Goal: Transaction & Acquisition: Book appointment/travel/reservation

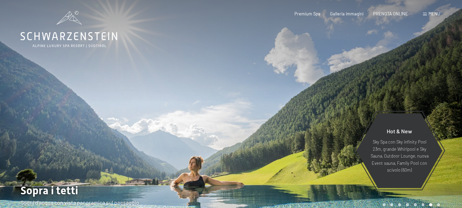
click at [395, 14] on span "PRENOTA ONLINE" at bounding box center [390, 13] width 35 height 5
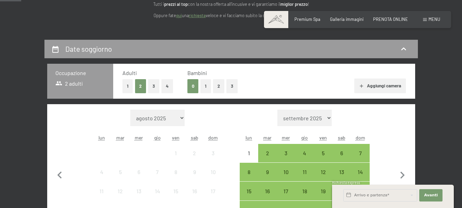
scroll to position [109, 0]
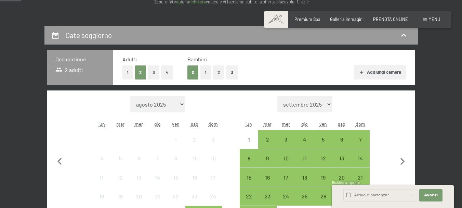
click at [207, 71] on button "1" at bounding box center [205, 72] width 11 height 14
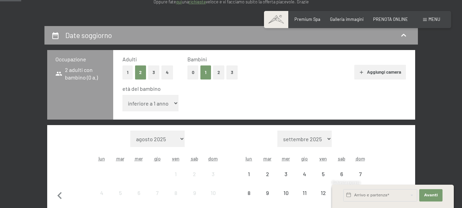
click at [171, 105] on select "inferiore a 1 anno 1 anno 2 anni 3 anni 4 anni 5 anni 6 anni 7 anni 8 anni 9 an…" at bounding box center [150, 103] width 56 height 16
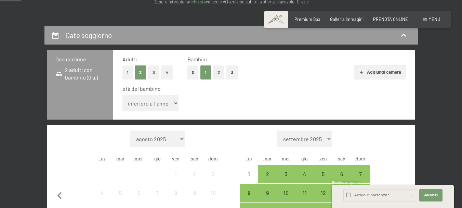
select select "2"
click at [122, 95] on select "inferiore a 1 anno 1 anno 2 anni 3 anni 4 anni 5 anni 6 anni 7 anni 8 anni 9 an…" at bounding box center [150, 103] width 56 height 16
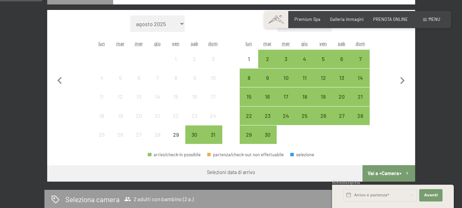
scroll to position [220, 0]
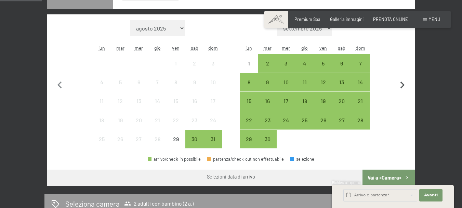
click at [403, 87] on icon "button" at bounding box center [403, 84] width 4 height 7
select select "2025-09-01"
select select "2025-10-01"
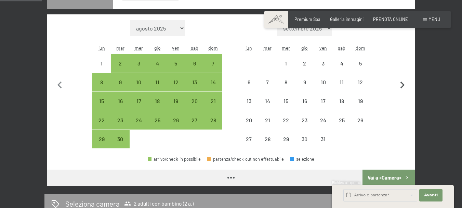
click at [403, 87] on icon "button" at bounding box center [403, 84] width 4 height 7
select select "2025-10-01"
select select "2025-11-01"
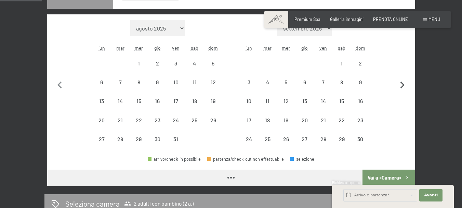
click at [403, 87] on icon "button" at bounding box center [403, 84] width 4 height 7
select select "2025-11-01"
select select "2025-12-01"
select select "2025-11-01"
select select "2025-12-01"
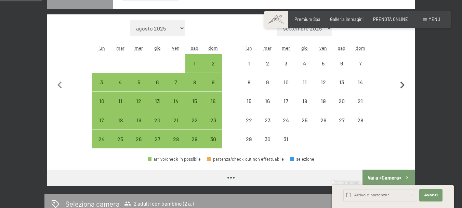
select select "2025-11-01"
select select "2025-12-01"
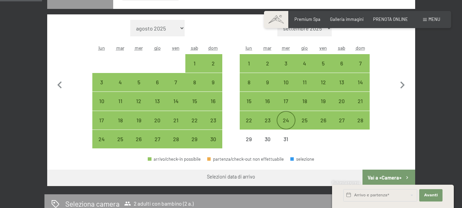
click at [285, 123] on div "24" at bounding box center [285, 125] width 17 height 17
select select "2025-11-01"
select select "2025-12-01"
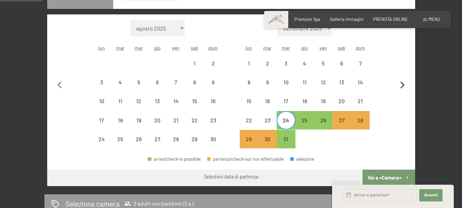
click at [403, 83] on icon "button" at bounding box center [402, 85] width 14 height 14
select select "2025-12-01"
select select "2026-01-01"
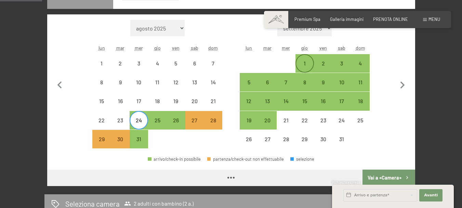
click at [307, 64] on div "1" at bounding box center [304, 69] width 17 height 17
select select "2025-12-01"
select select "2026-01-01"
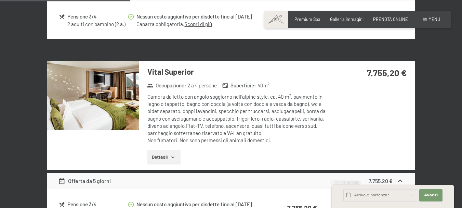
scroll to position [636, 0]
